Goal: Navigation & Orientation: Find specific page/section

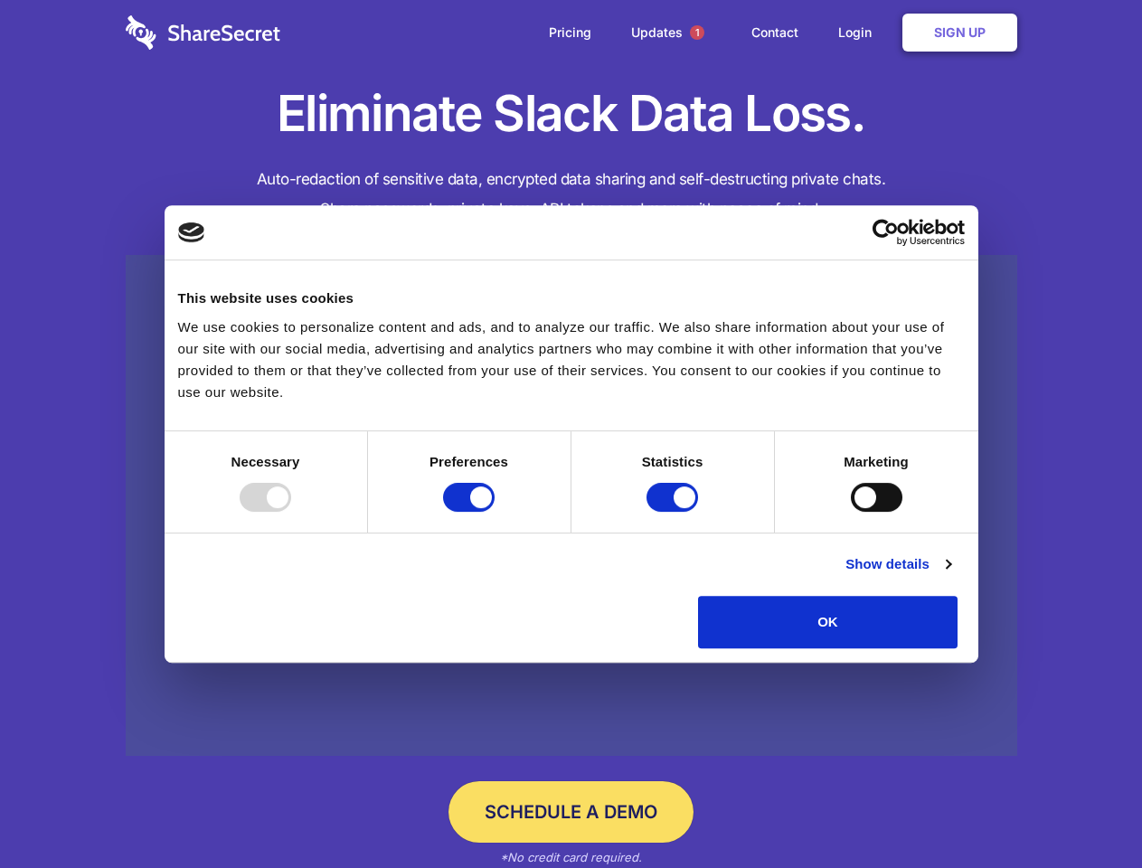
click at [291, 512] on div at bounding box center [266, 497] width 52 height 29
click at [494, 512] on input "Preferences" at bounding box center [469, 497] width 52 height 29
checkbox input "false"
click at [674, 512] on input "Statistics" at bounding box center [672, 497] width 52 height 29
checkbox input "false"
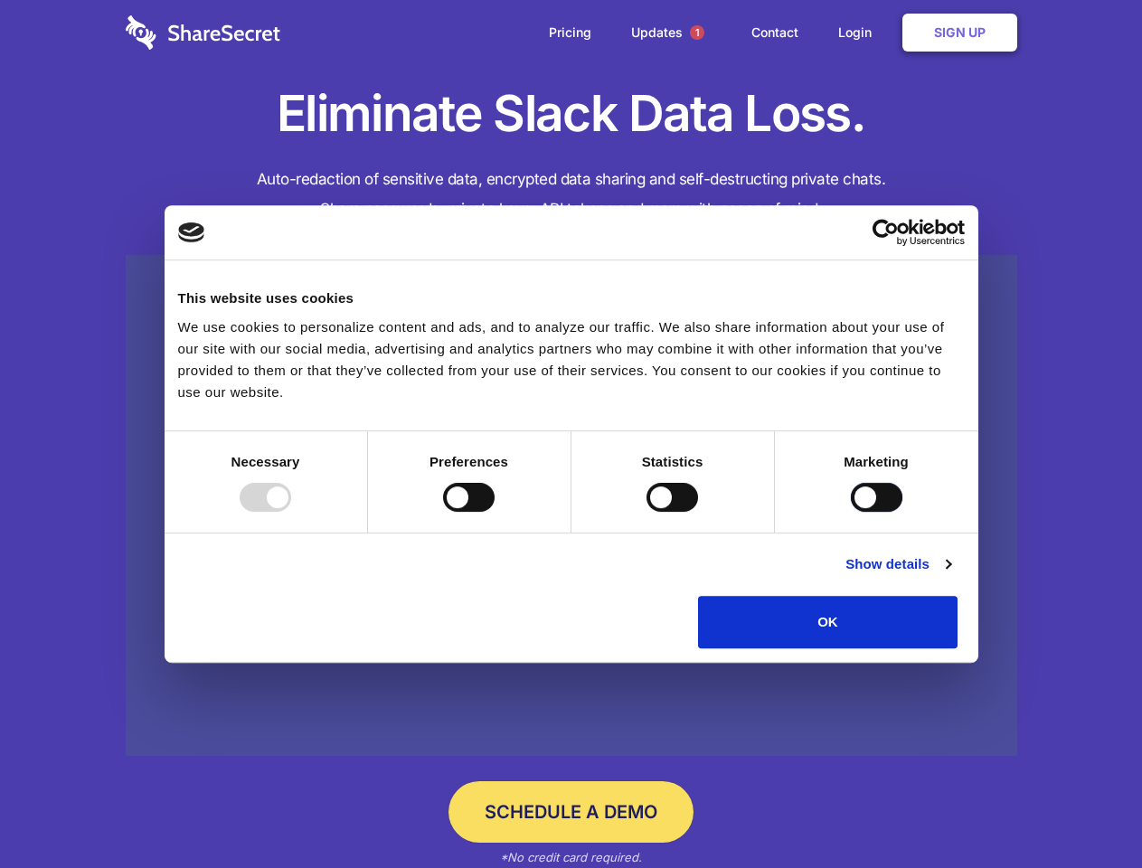
click at [851, 512] on input "Marketing" at bounding box center [877, 497] width 52 height 29
checkbox input "true"
click at [950, 575] on link "Show details" at bounding box center [897, 564] width 105 height 22
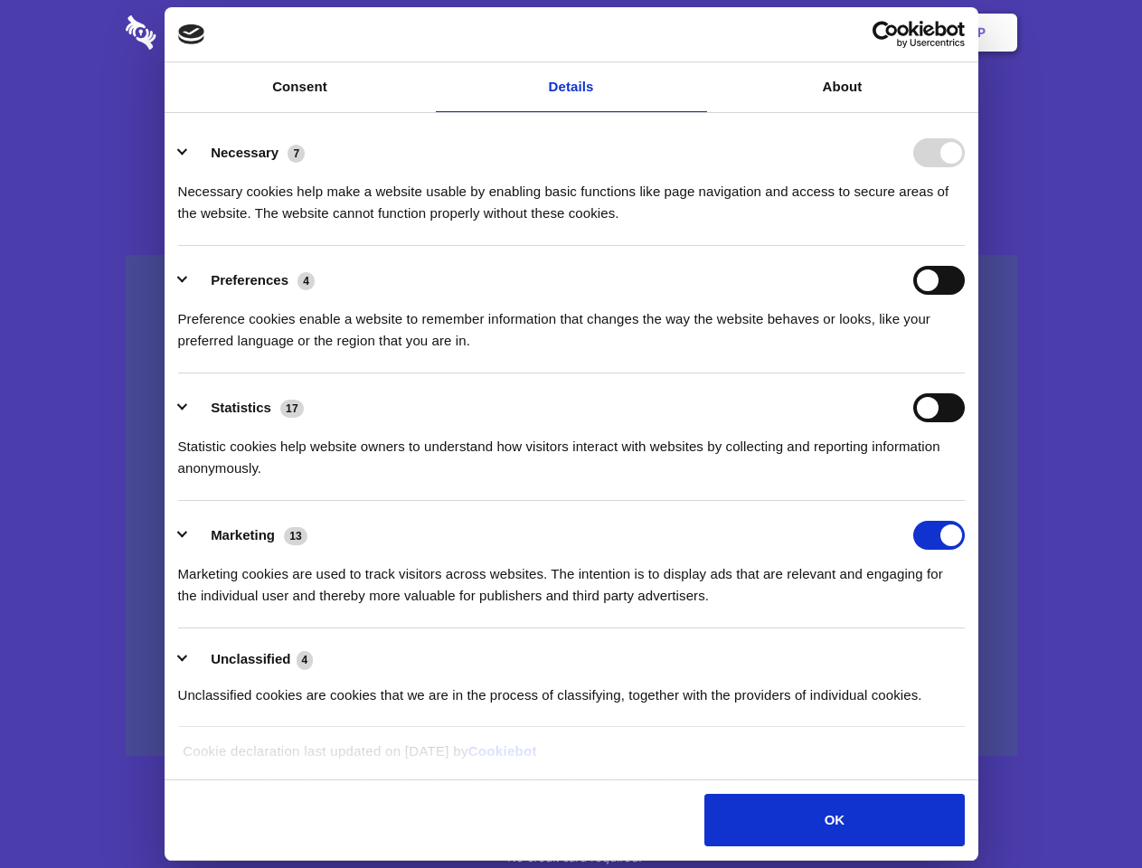
click at [964, 501] on li "Statistics 17 Statistic cookies help website owners to understand how visitors …" at bounding box center [571, 436] width 786 height 127
click at [696, 33] on span "1" at bounding box center [697, 32] width 14 height 14
